Goal: Book appointment/travel/reservation

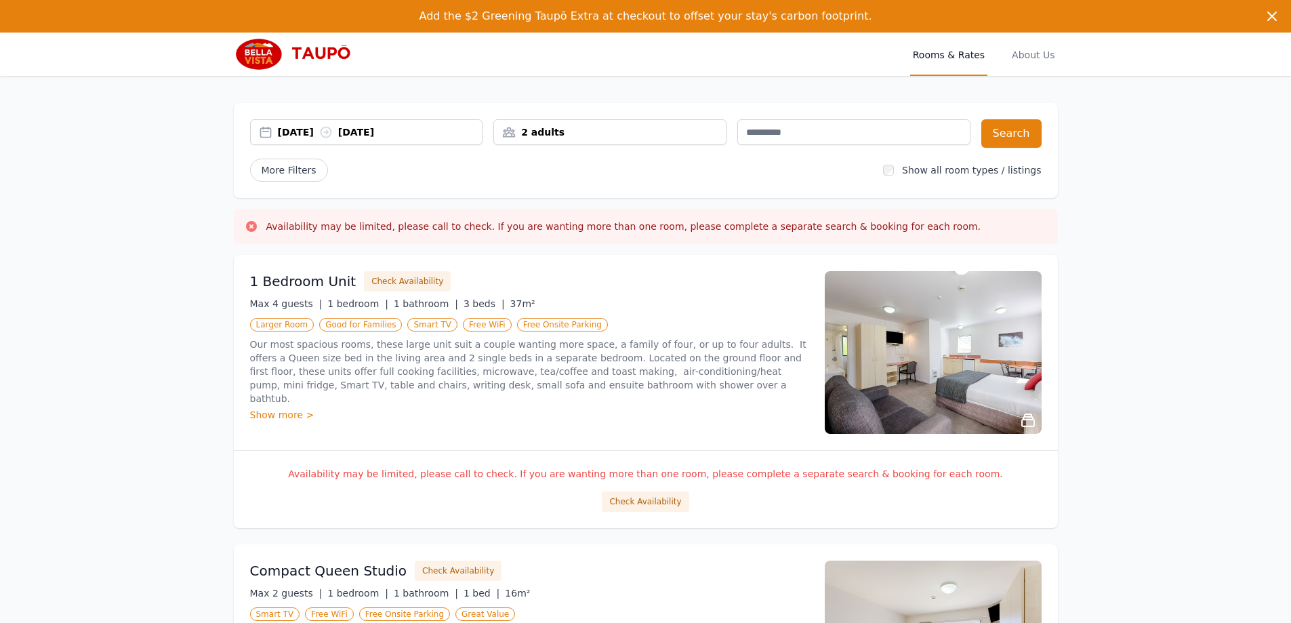
click at [604, 131] on div "2 adults" at bounding box center [610, 132] width 232 height 14
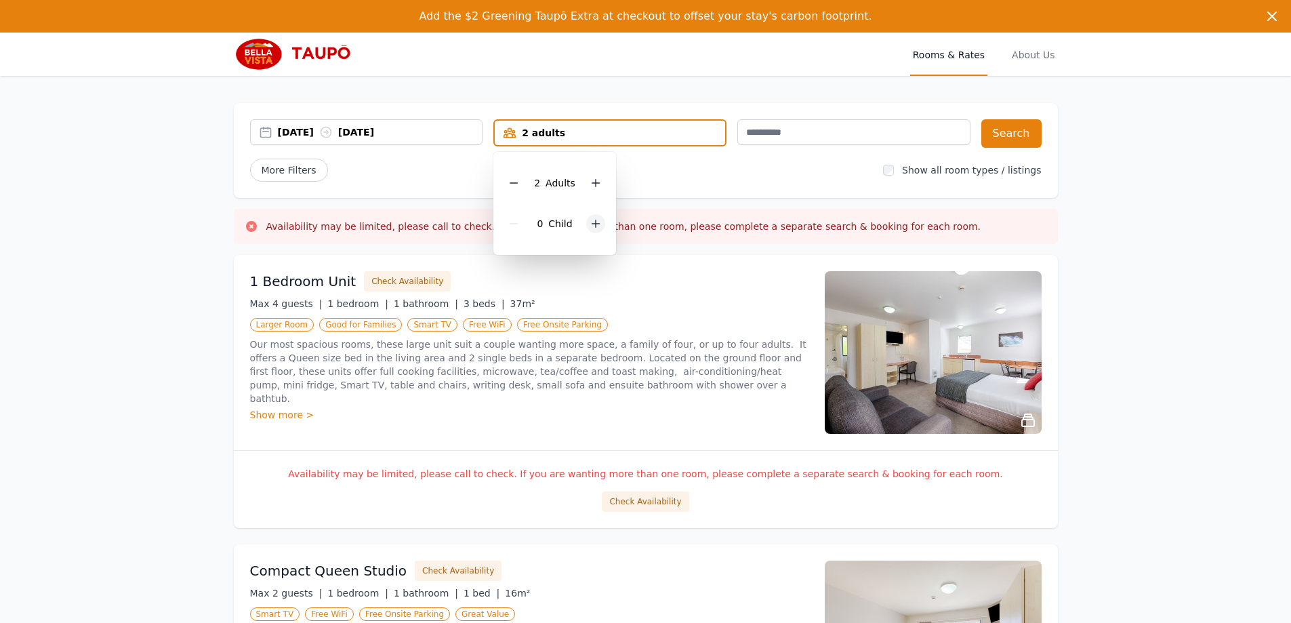
click at [599, 223] on icon at bounding box center [595, 223] width 11 height 11
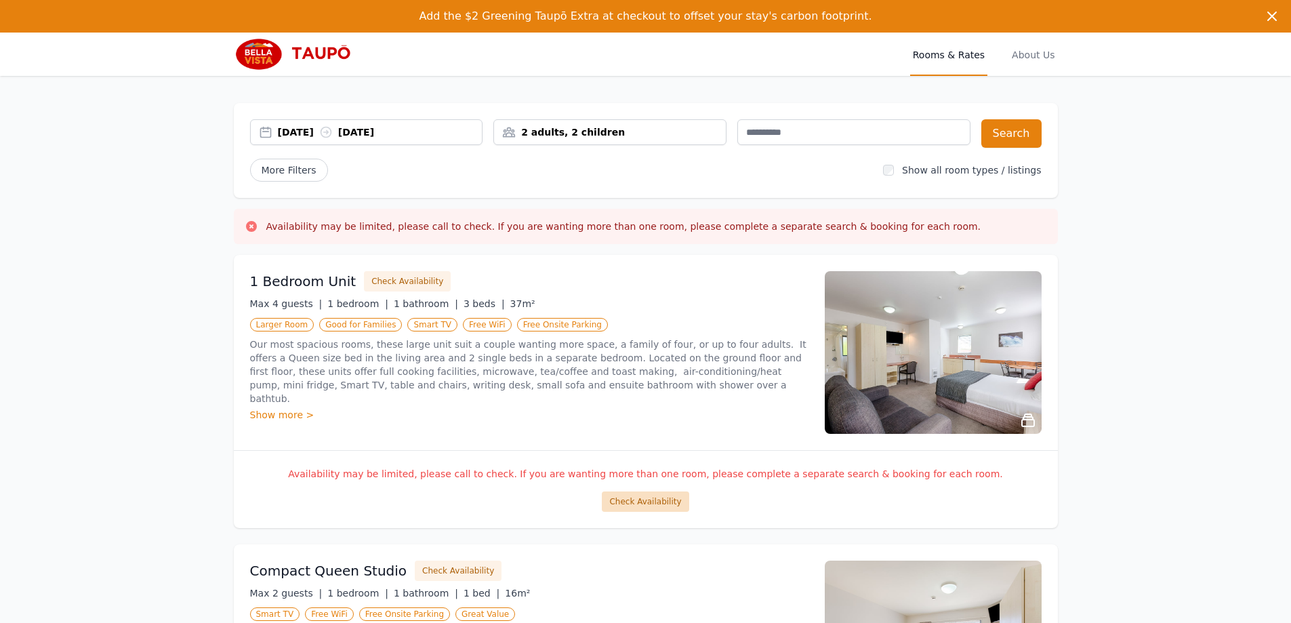
click at [651, 499] on button "Check Availability" at bounding box center [645, 501] width 87 height 20
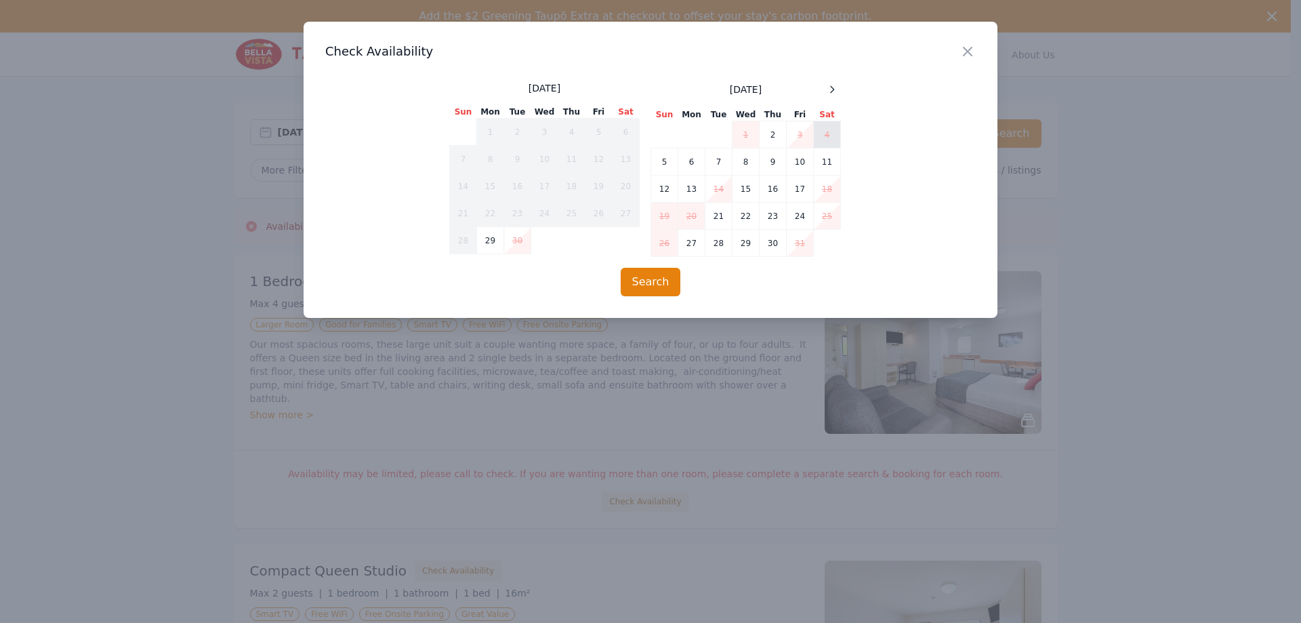
click at [823, 134] on td "4" at bounding box center [827, 134] width 27 height 27
drag, startPoint x: 967, startPoint y: 51, endPoint x: 829, endPoint y: 361, distance: 339.1
click at [967, 52] on icon "button" at bounding box center [968, 51] width 8 height 8
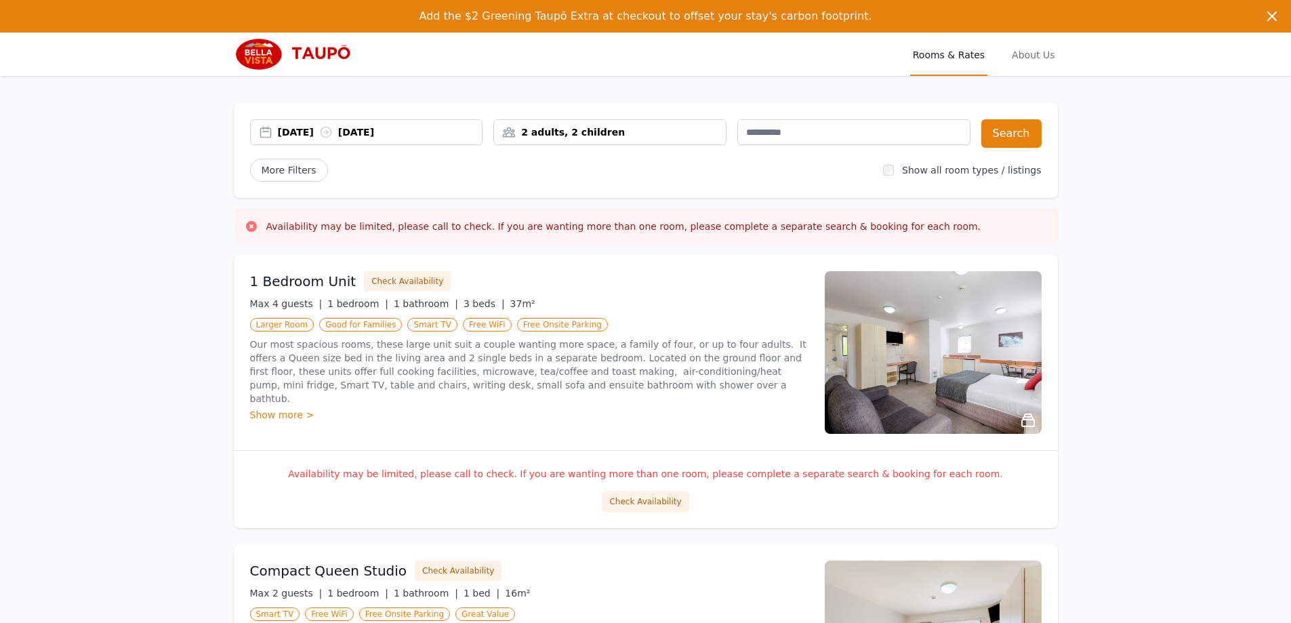
click at [275, 408] on div "Show more >" at bounding box center [529, 415] width 558 height 14
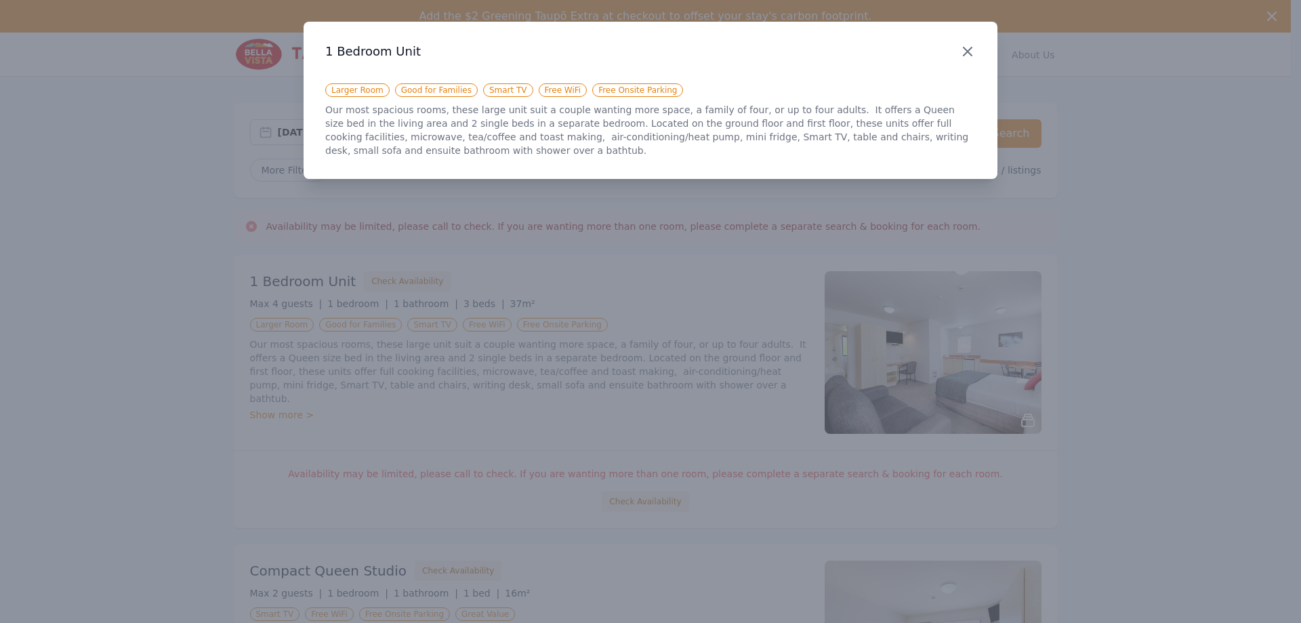
click at [966, 49] on icon "button" at bounding box center [968, 51] width 8 height 8
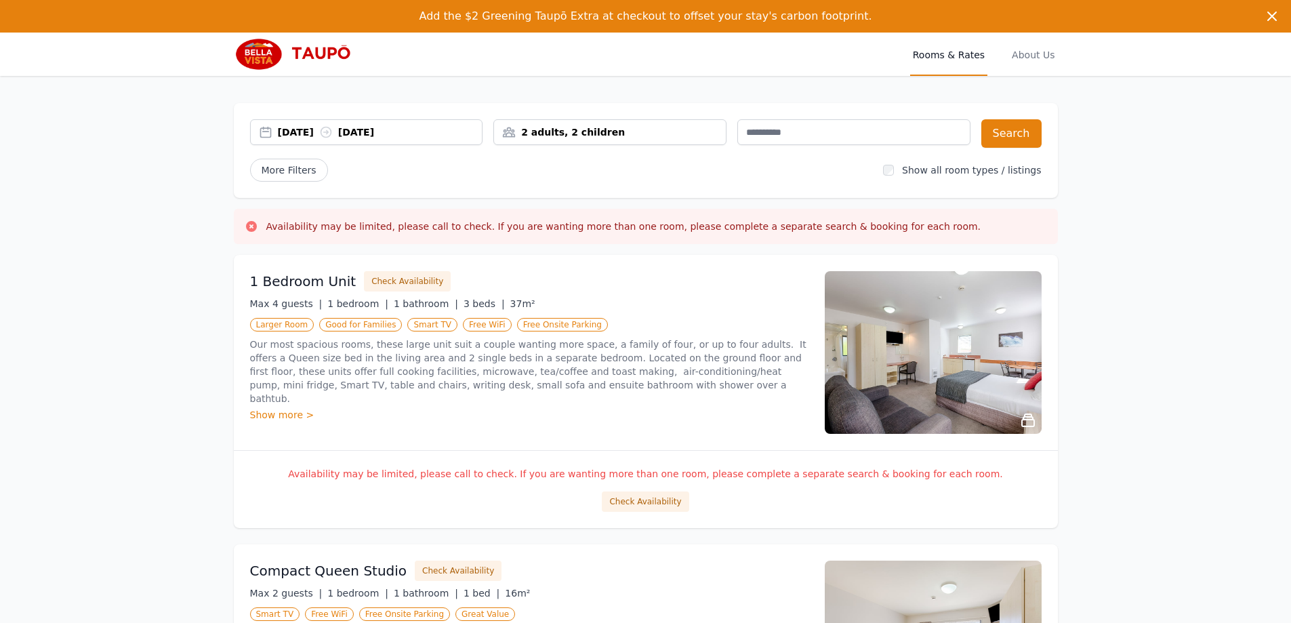
click at [944, 56] on span "Rooms & Rates" at bounding box center [948, 54] width 77 height 43
drag, startPoint x: 1273, startPoint y: 17, endPoint x: 1276, endPoint y: 39, distance: 22.6
click at [1271, 18] on icon "button" at bounding box center [1272, 16] width 8 height 8
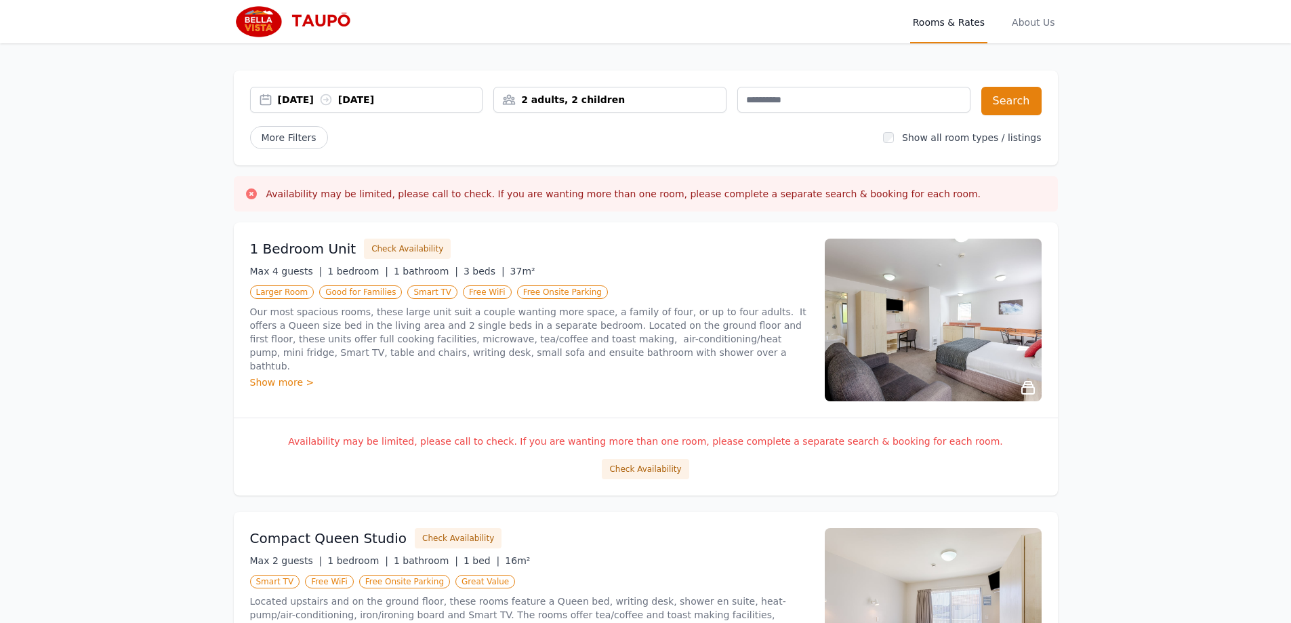
click at [331, 102] on icon at bounding box center [326, 100] width 10 height 10
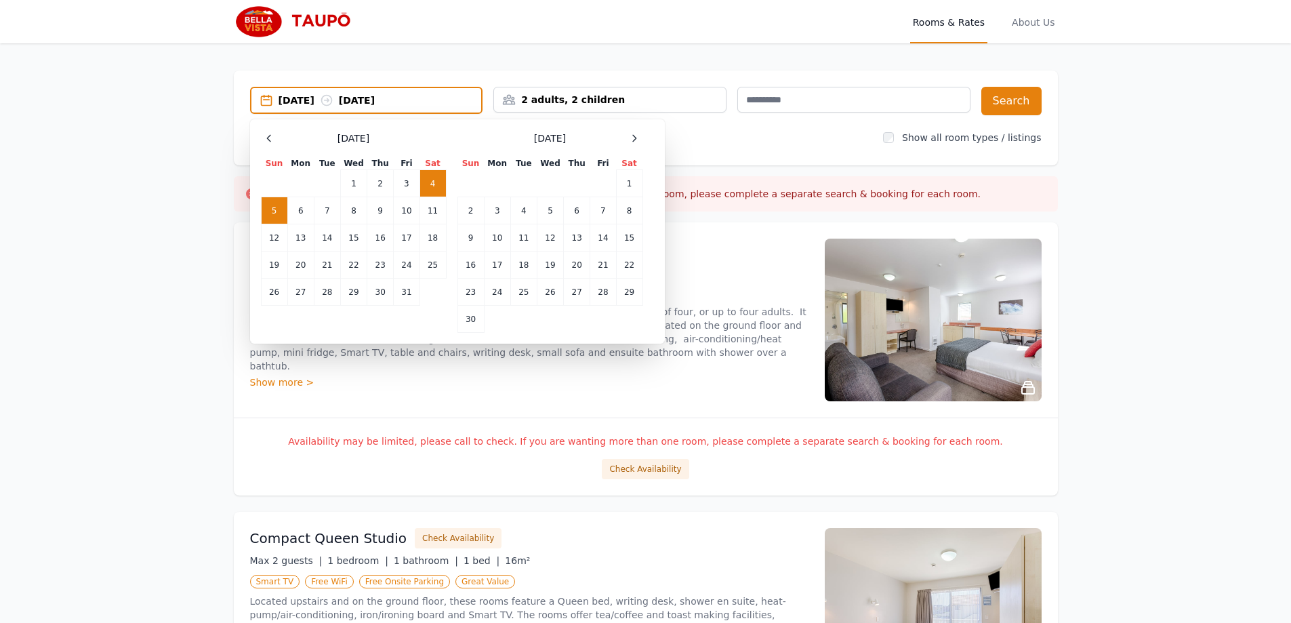
click at [440, 183] on td "4" at bounding box center [432, 183] width 26 height 27
click at [274, 220] on td "5" at bounding box center [274, 210] width 26 height 27
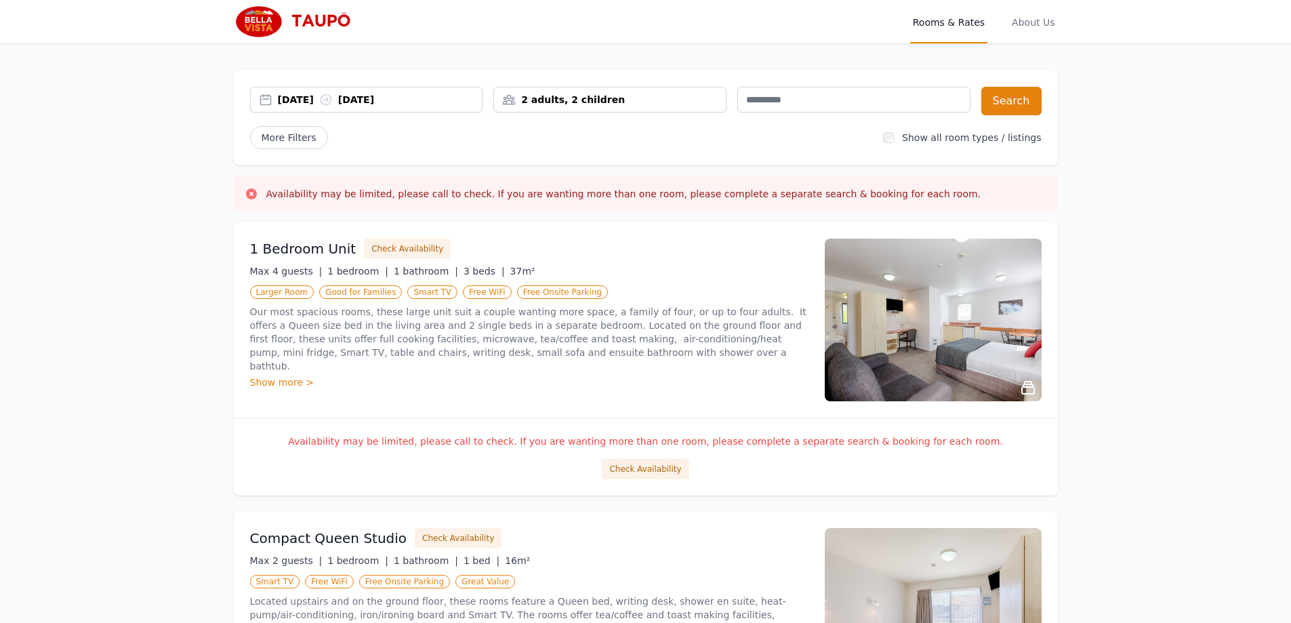
click at [441, 98] on div "[DATE] [DATE]" at bounding box center [380, 100] width 205 height 14
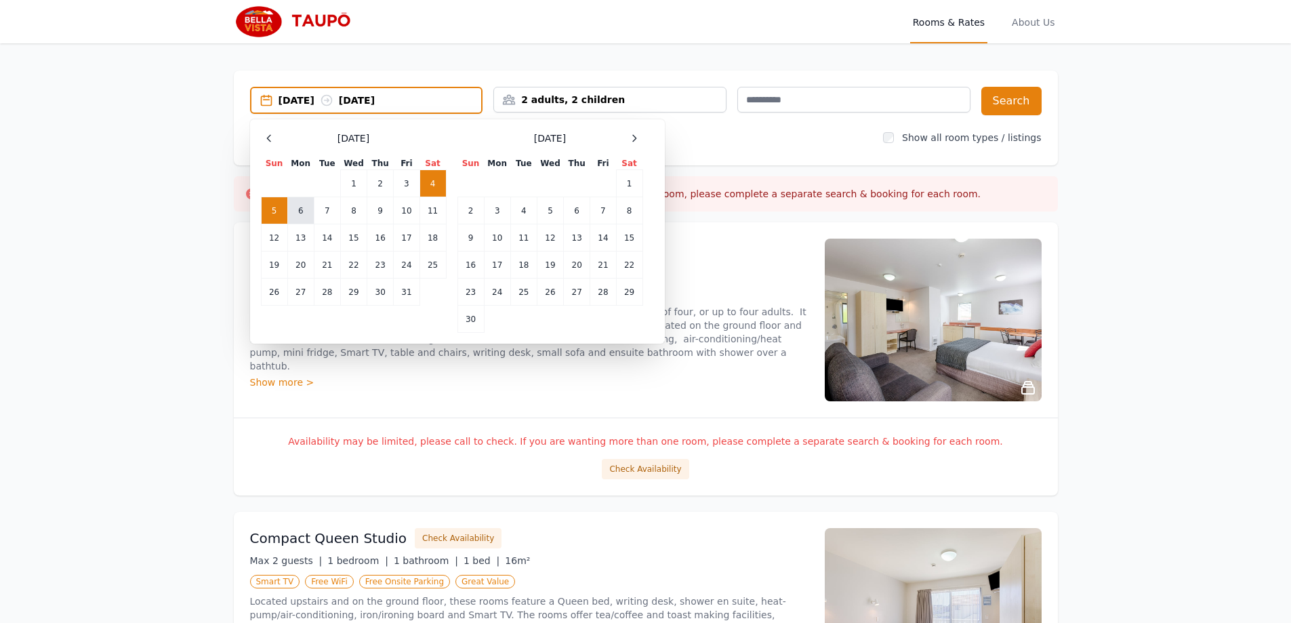
click at [302, 213] on td "6" at bounding box center [300, 210] width 26 height 27
click at [284, 213] on td "5" at bounding box center [274, 210] width 26 height 27
click at [300, 219] on td "6" at bounding box center [300, 210] width 26 height 27
